Goal: Task Accomplishment & Management: Manage account settings

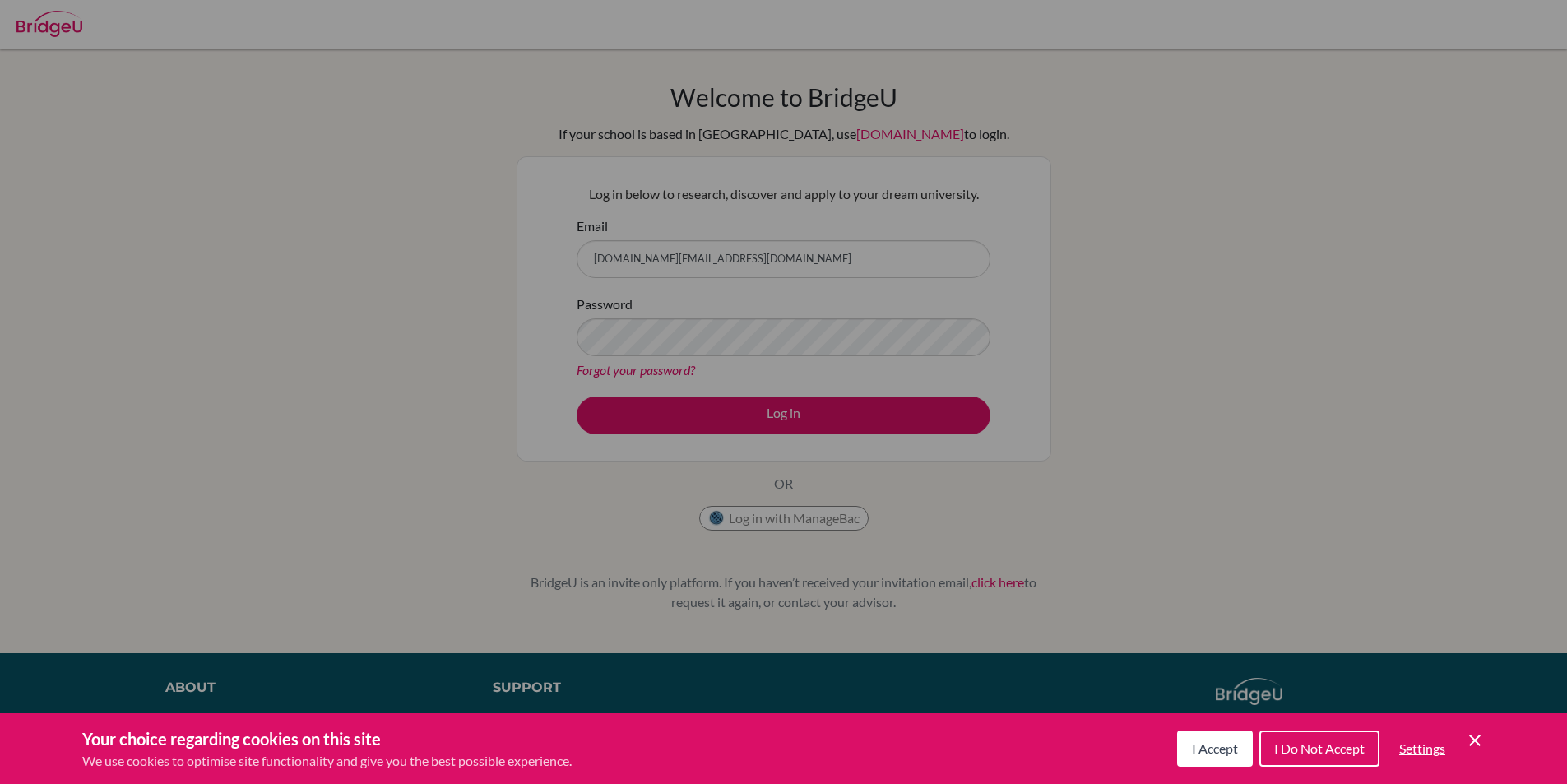
click at [1033, 157] on div "Cookie Preferences" at bounding box center [784, 392] width 1567 height 784
click at [1200, 745] on span "I Accept" at bounding box center [1215, 747] width 46 height 16
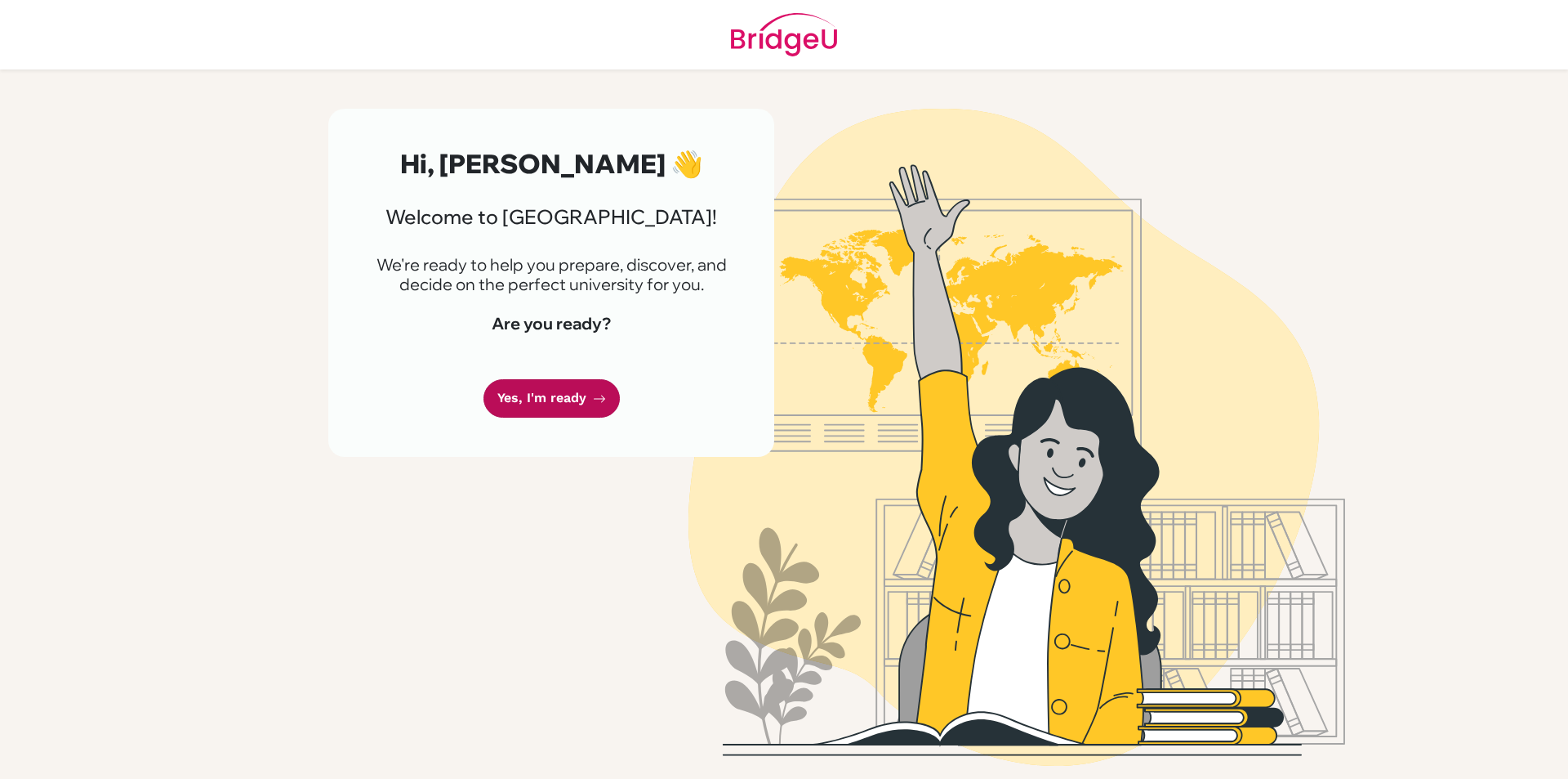
click at [545, 401] on link "Yes, I'm ready" at bounding box center [552, 399] width 137 height 38
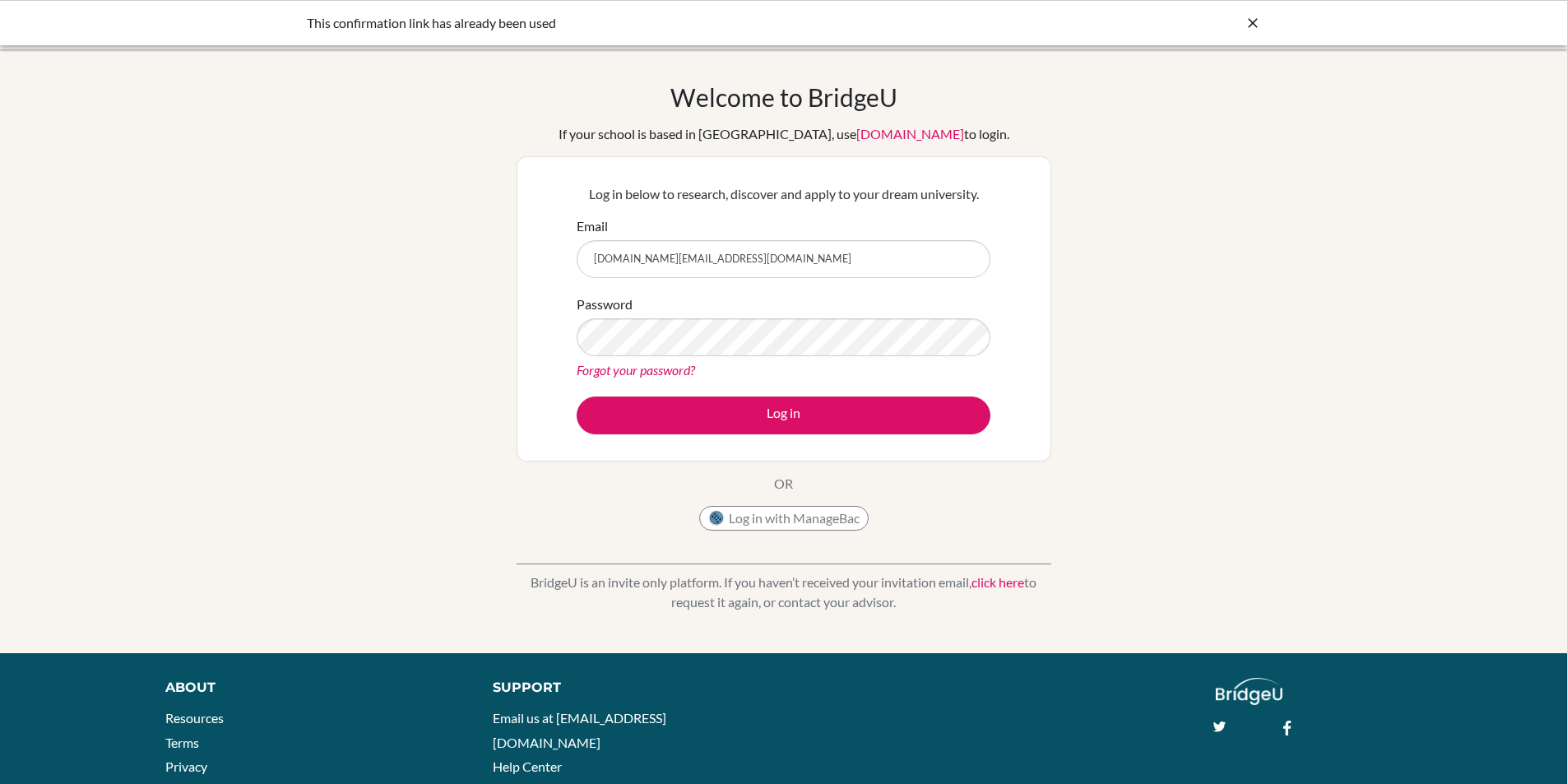
type input "[DOMAIN_NAME][EMAIL_ADDRESS][DOMAIN_NAME]"
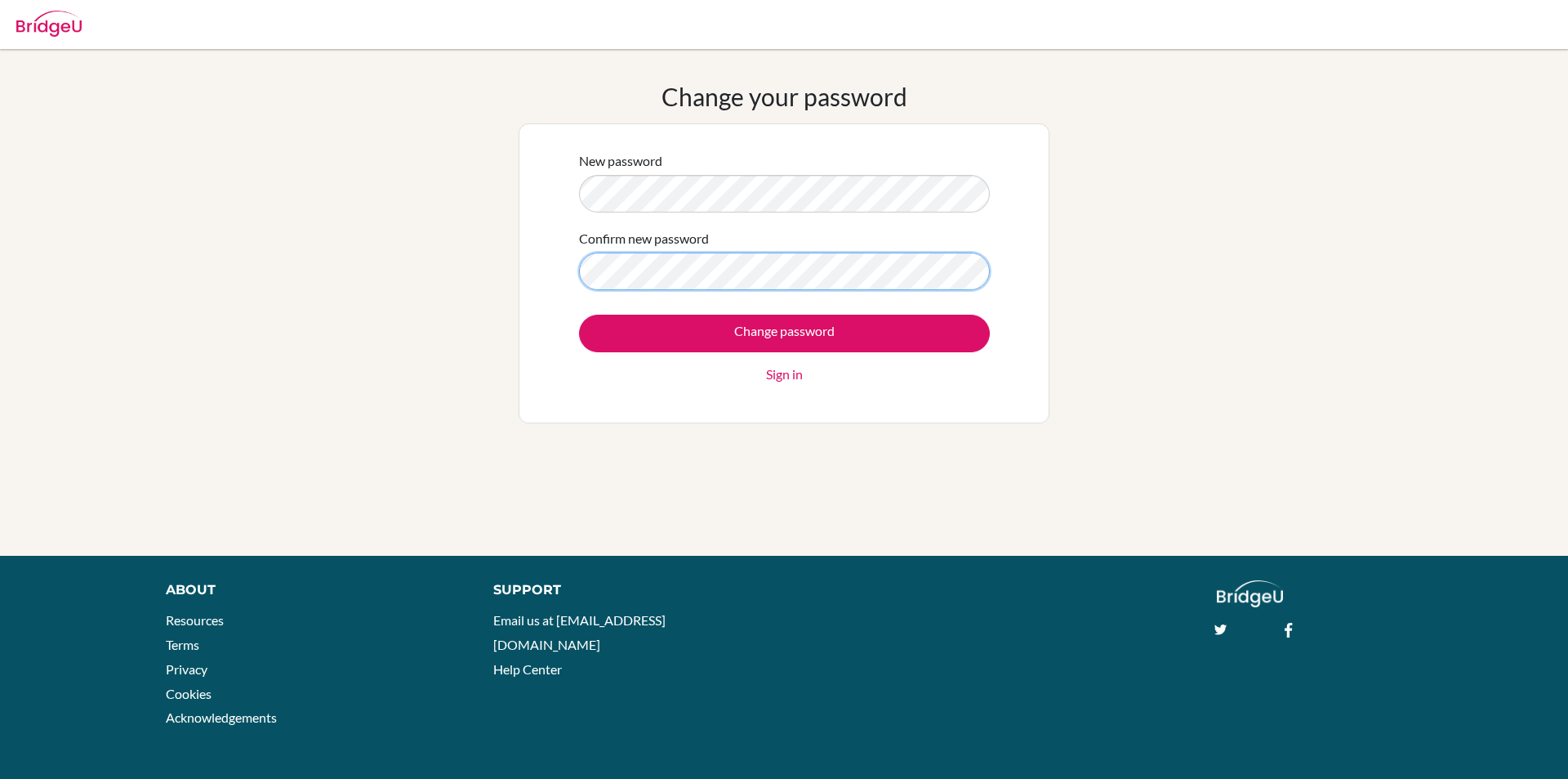
click at [579, 315] on input "Change password" at bounding box center [784, 333] width 411 height 37
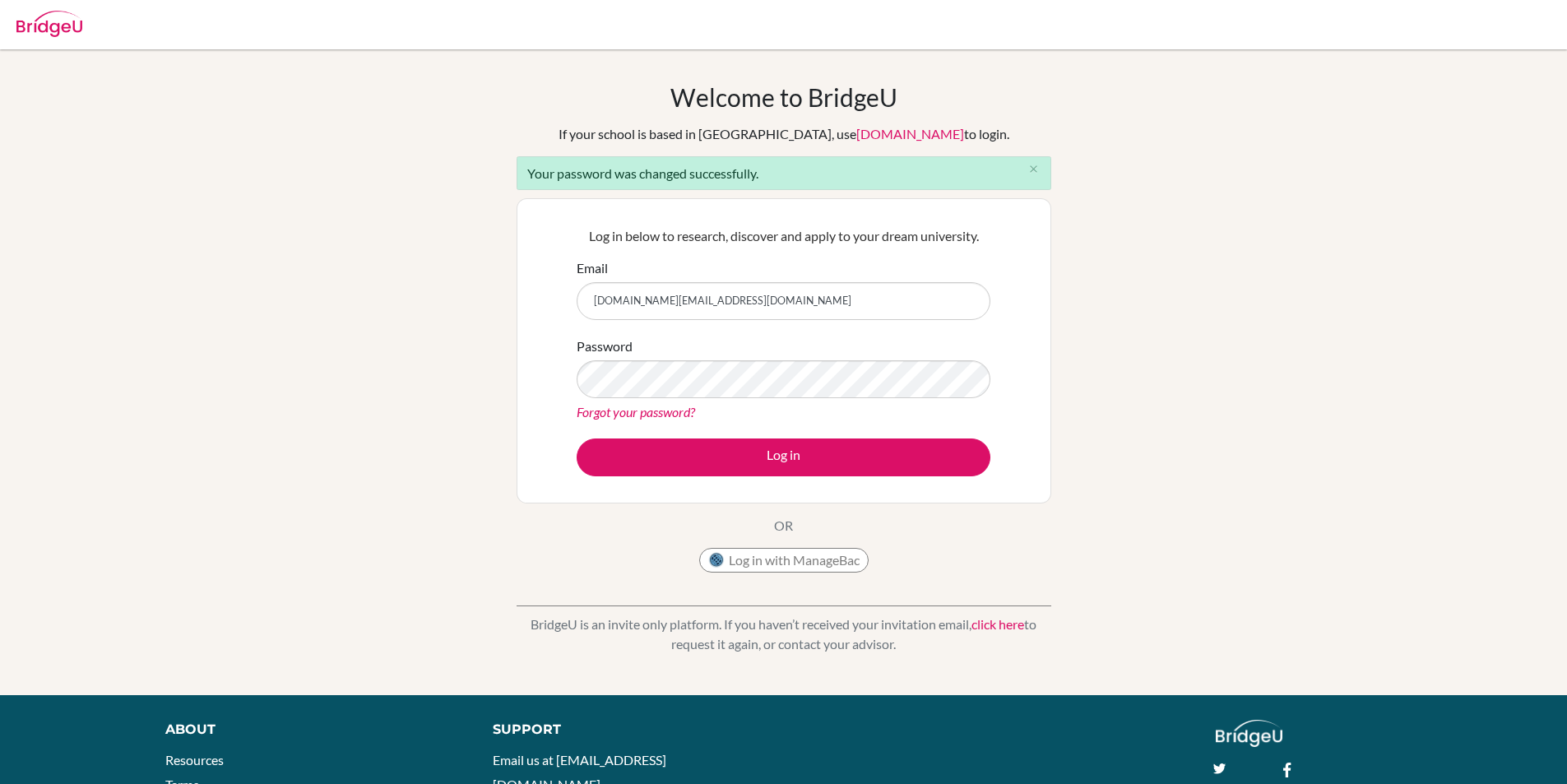
type input "louis.wang@sampoernaacademy.net"
click at [577, 439] on button "Log in" at bounding box center [784, 457] width 414 height 38
